Goal: Task Accomplishment & Management: Complete application form

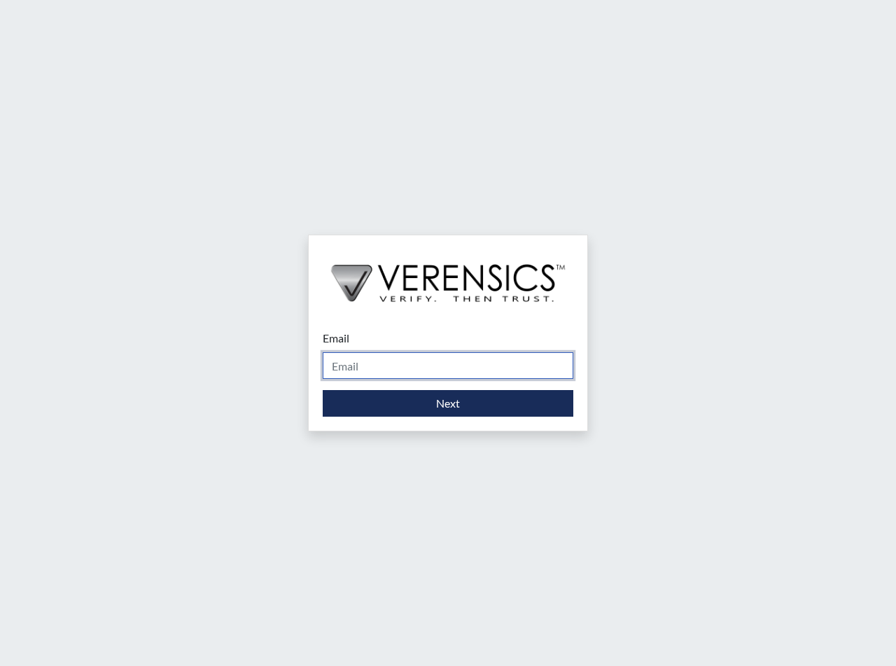
click at [374, 362] on input "Email" at bounding box center [448, 365] width 251 height 27
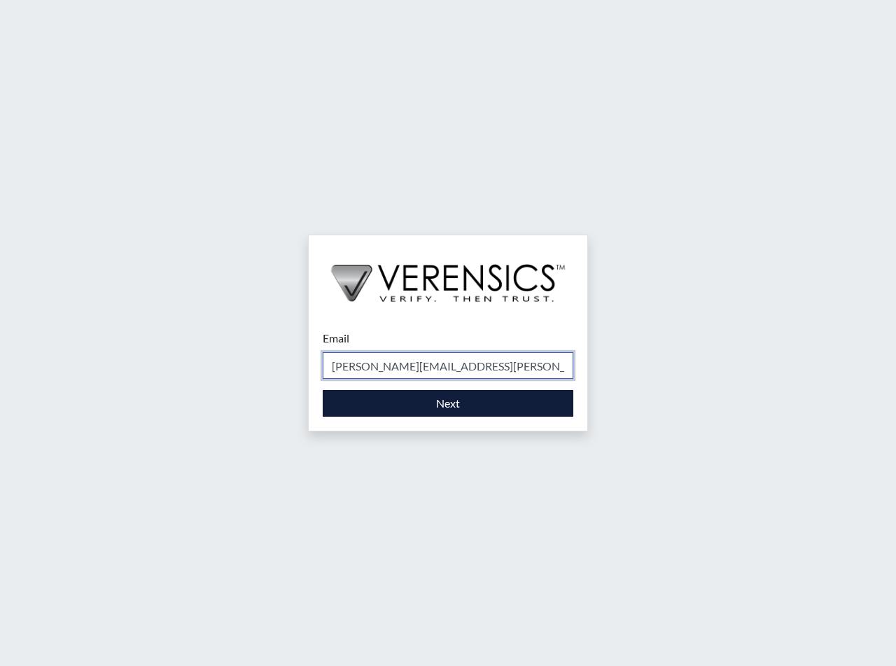
type input "[PERSON_NAME][EMAIL_ADDRESS][PERSON_NAME][DOMAIN_NAME]"
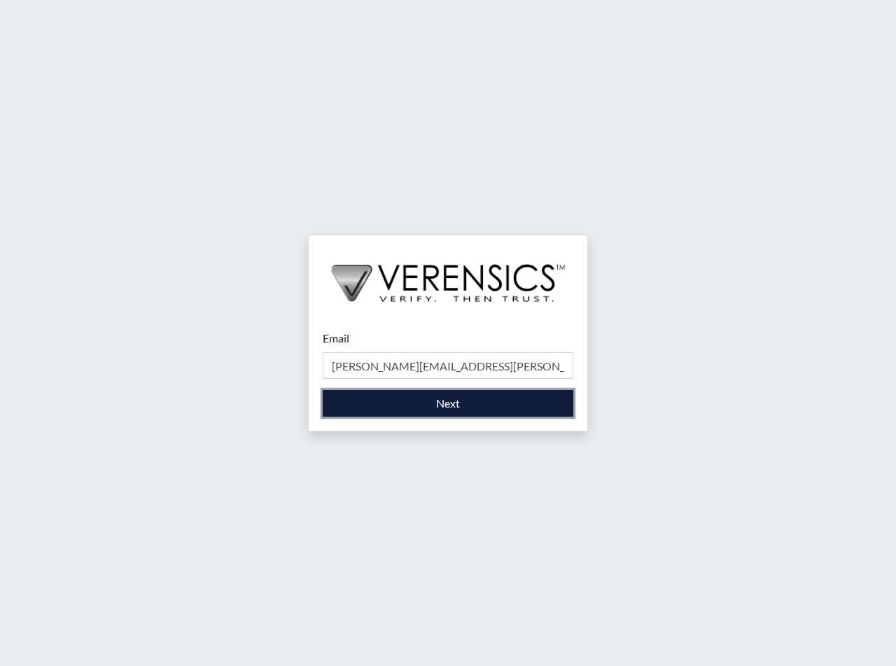
click at [476, 409] on button "Next" at bounding box center [448, 403] width 251 height 27
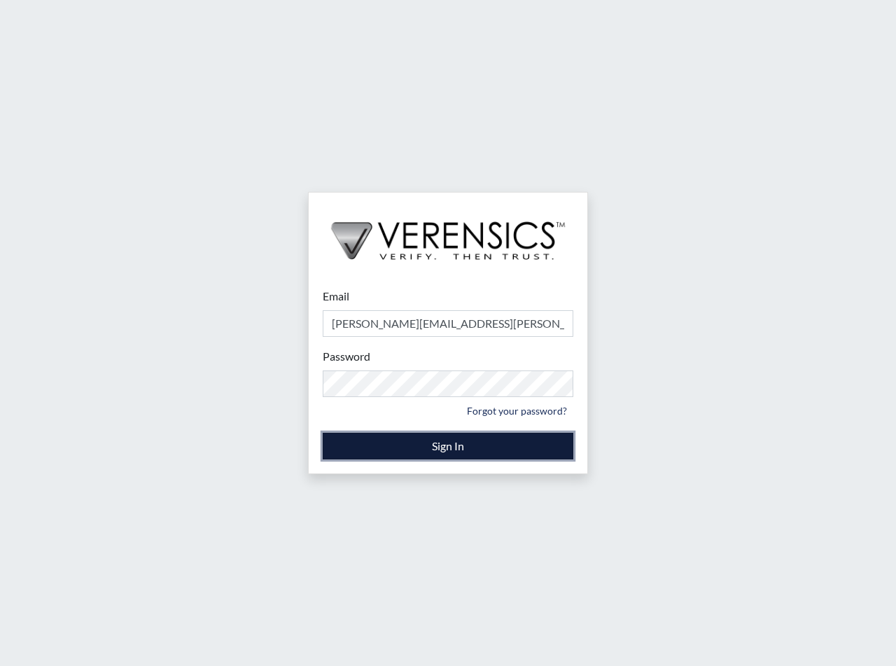
click at [466, 446] on button "Sign In" at bounding box center [448, 446] width 251 height 27
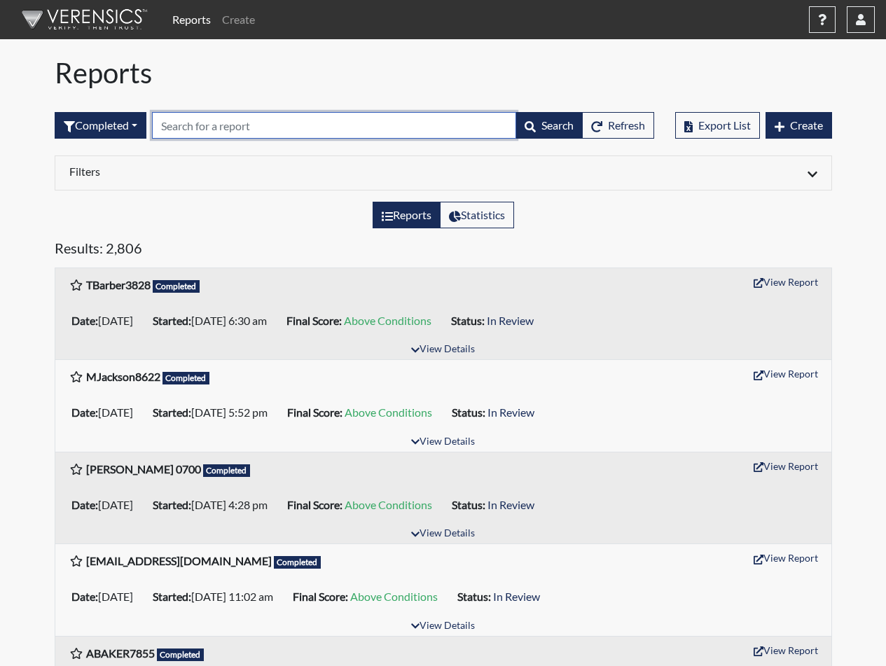
click at [220, 122] on input "text" at bounding box center [334, 125] width 364 height 27
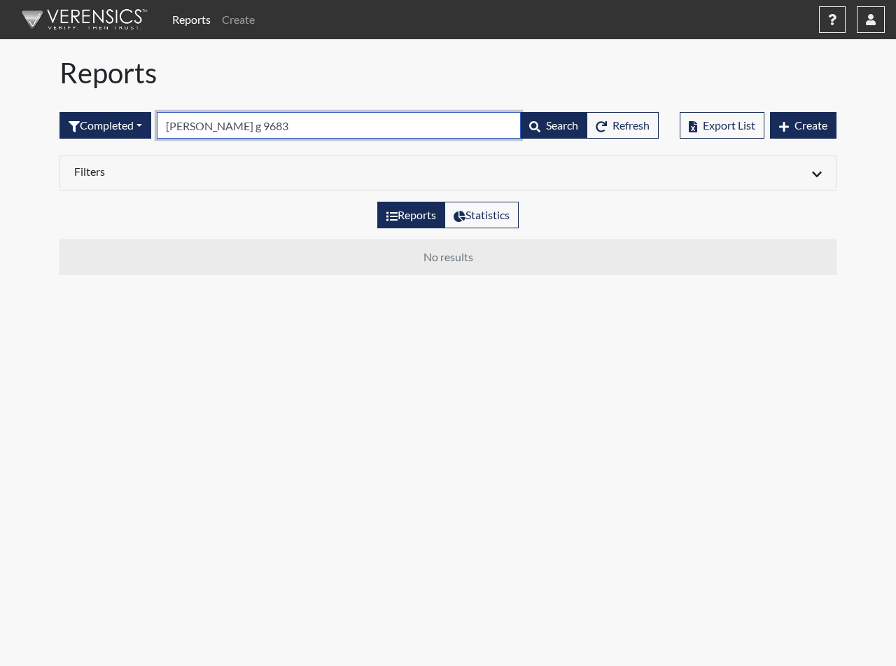
type input "[PERSON_NAME] g 9683"
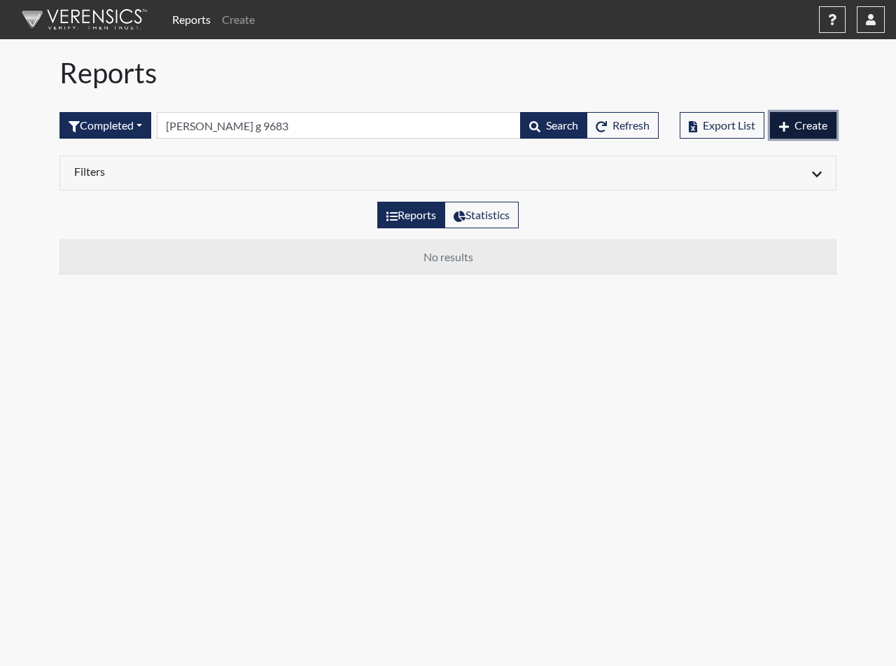
click at [798, 121] on span "Create" at bounding box center [811, 124] width 33 height 13
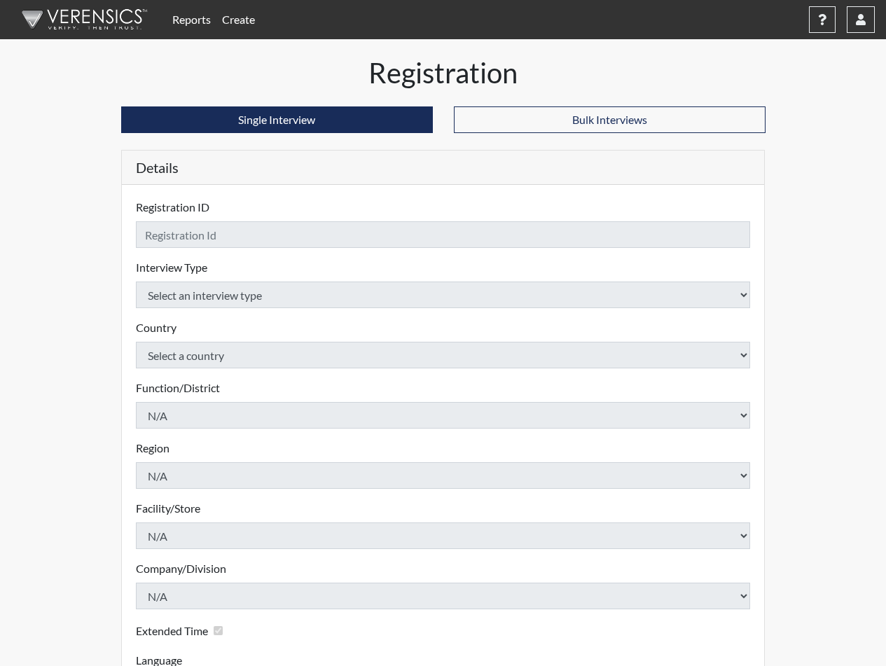
checkbox input "true"
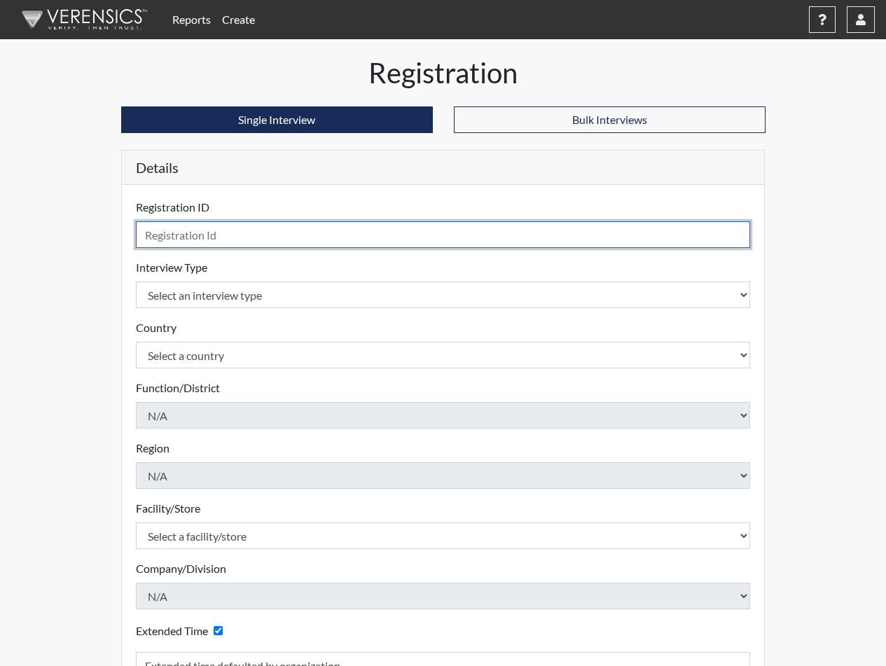
click at [306, 234] on input "text" at bounding box center [443, 234] width 615 height 27
type input "[PERSON_NAME] g 9683"
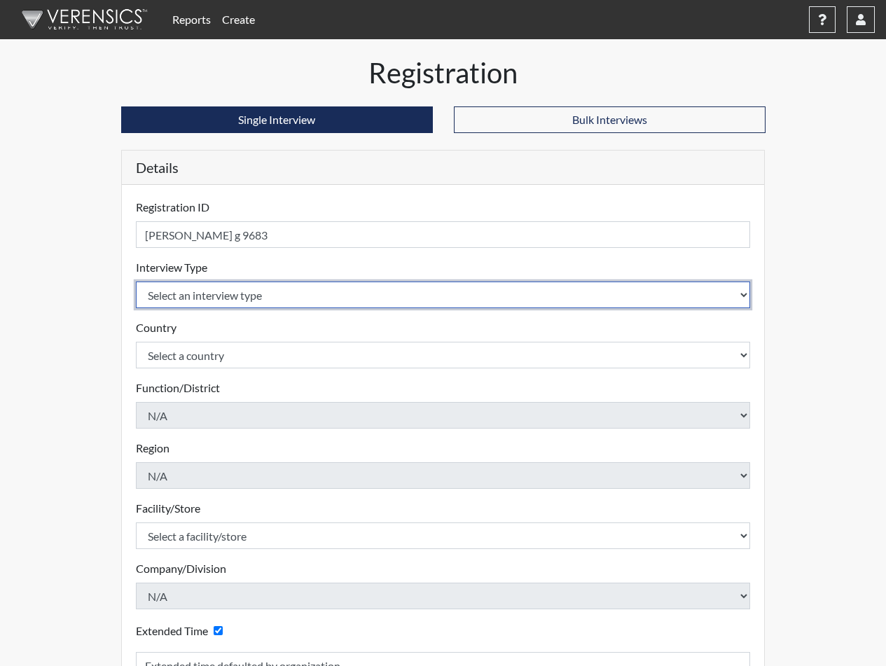
select select "ff733e93-e1bf-11ea-9c9f-0eff0cf7eb8f"
click at [136, 281] on select "Select an interview type Corrections Pre-Employment" at bounding box center [443, 294] width 615 height 27
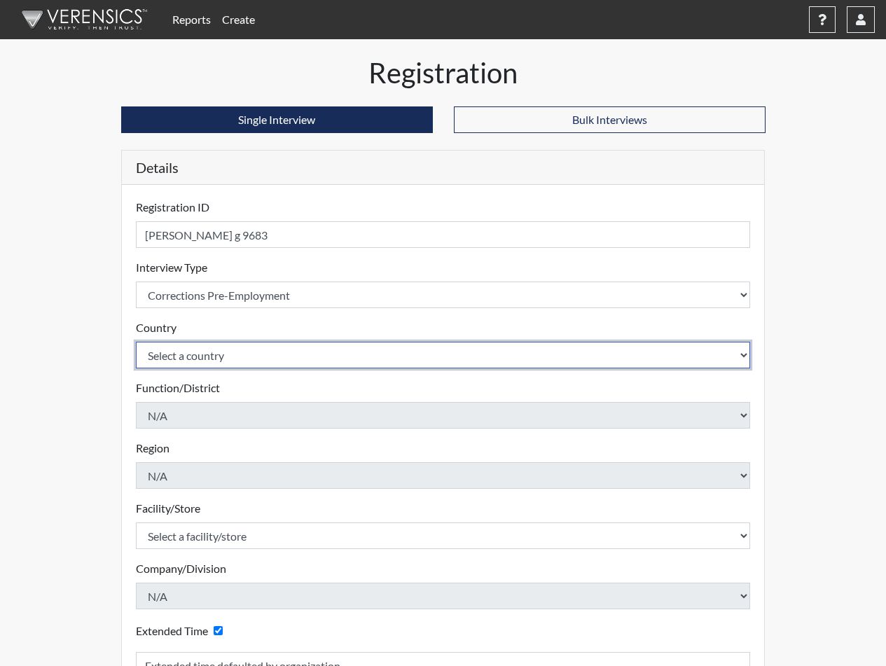
select select "united-states-of-[GEOGRAPHIC_DATA]"
click at [136, 342] on select "Select a country [GEOGRAPHIC_DATA] [GEOGRAPHIC_DATA]" at bounding box center [443, 355] width 615 height 27
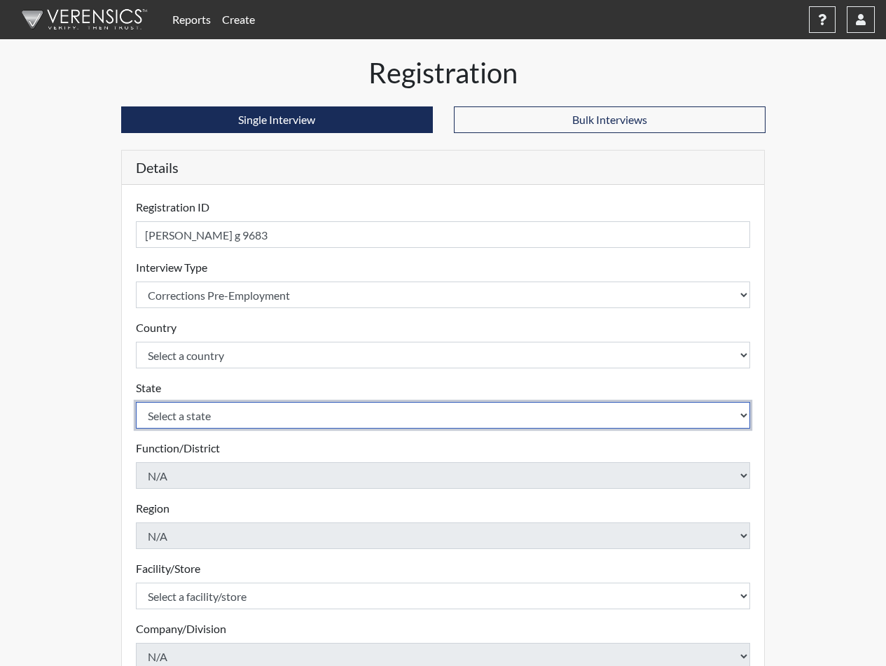
select select "SC"
click at [136, 402] on select "Select a state [US_STATE] [US_STATE] [US_STATE] [US_STATE] [US_STATE] [US_STATE…" at bounding box center [443, 415] width 615 height 27
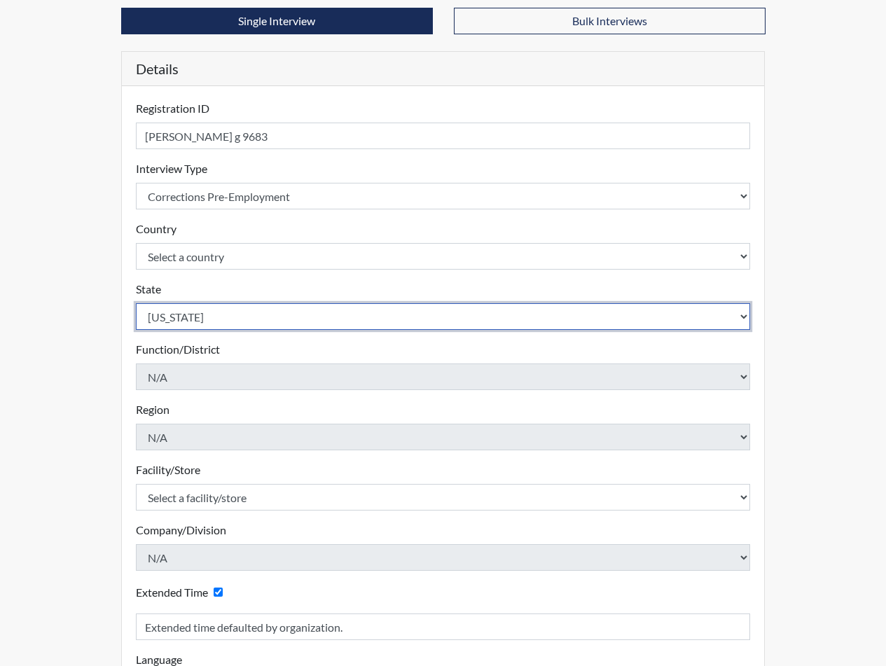
scroll to position [111, 0]
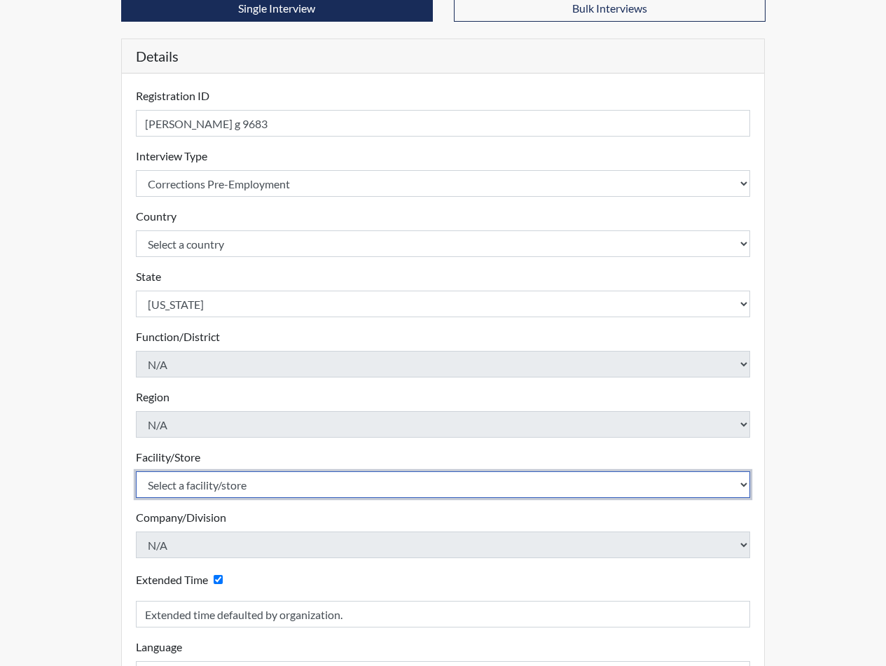
select select "b0862b24-6b6d-4a03-82f3-e8d890c4eba2"
click at [136, 471] on select "Select a facility/store [GEOGRAPHIC_DATA] CI Broad River CI [PERSON_NAME] CI Di…" at bounding box center [443, 484] width 615 height 27
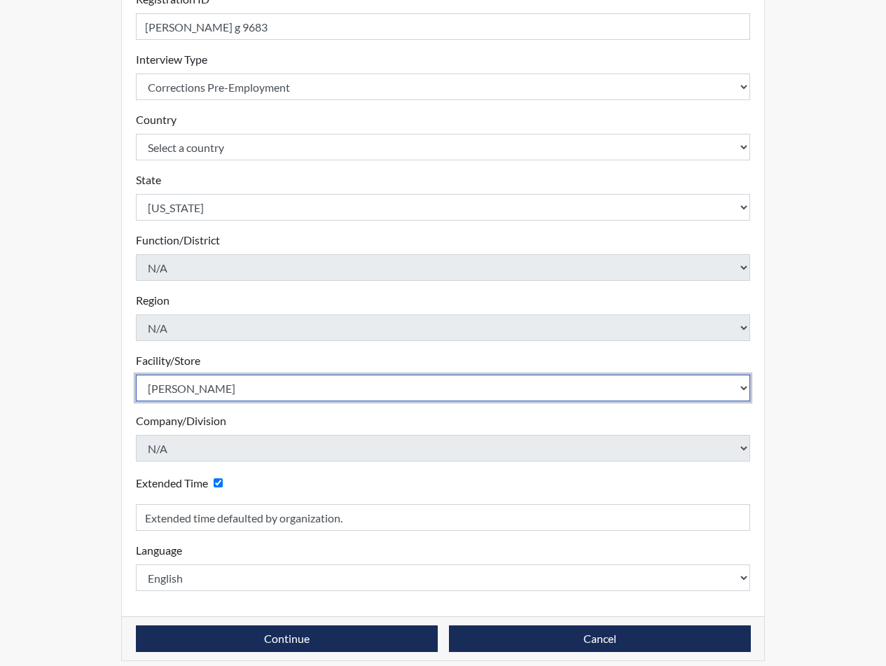
scroll to position [220, 0]
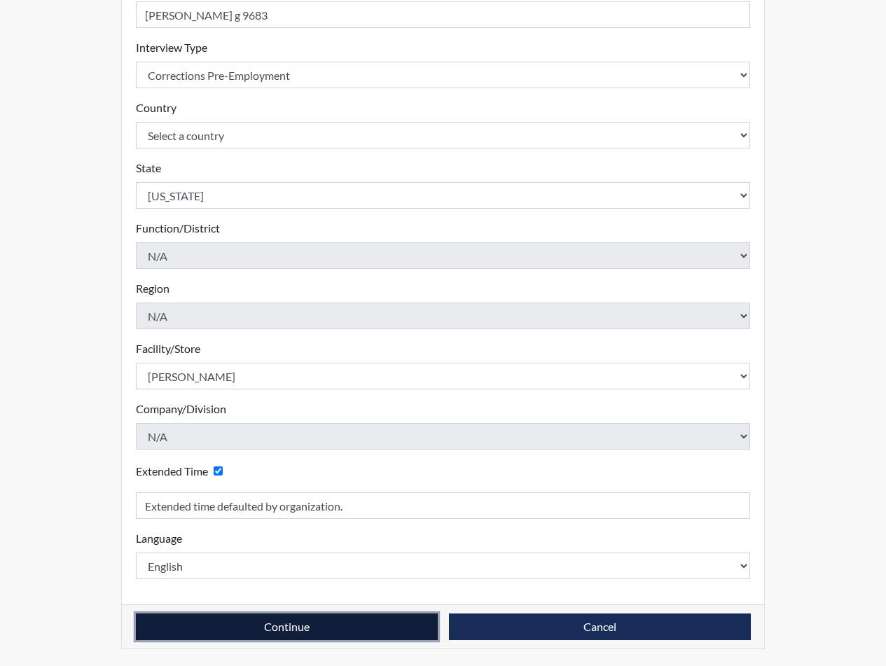
click at [319, 632] on button "Continue" at bounding box center [287, 626] width 302 height 27
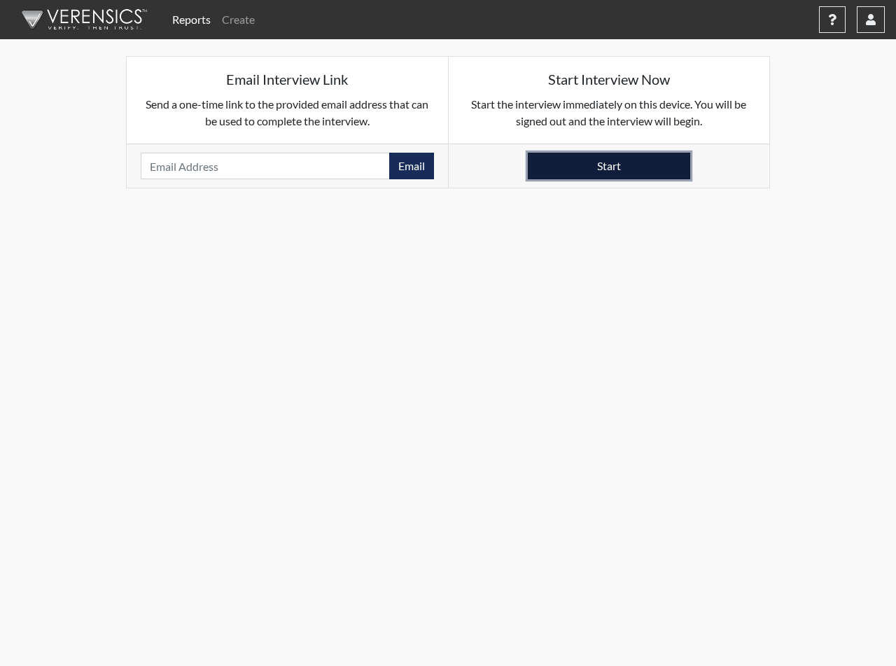
click at [559, 169] on button "Start" at bounding box center [609, 166] width 162 height 27
